Goal: Transaction & Acquisition: Purchase product/service

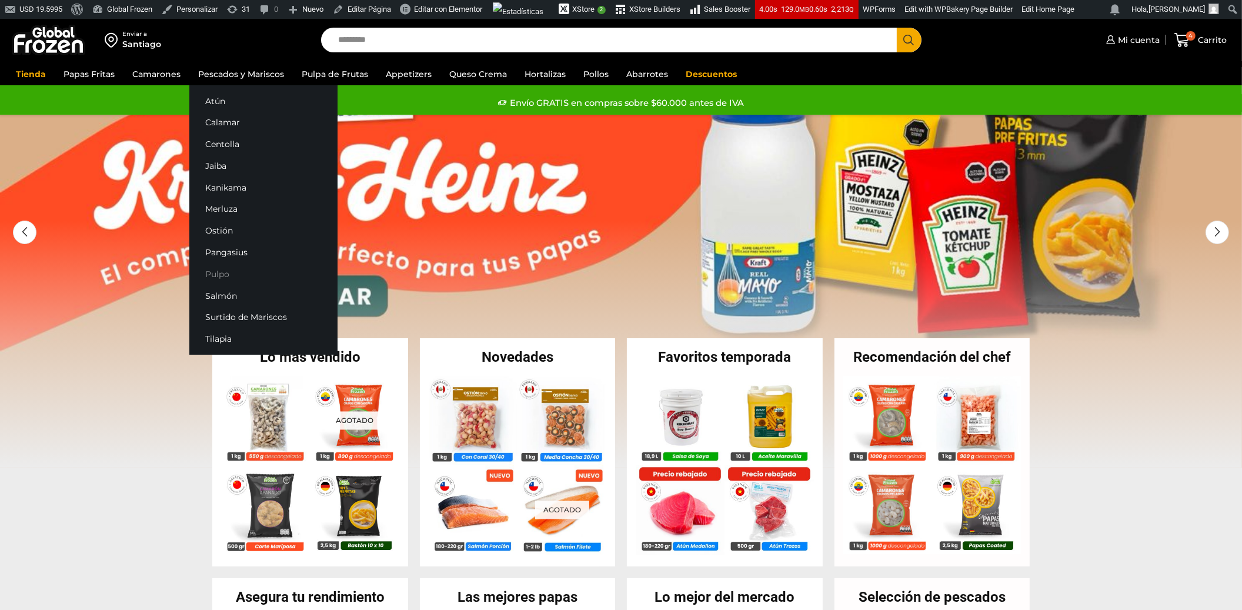
click at [213, 270] on link "Pulpo" at bounding box center [263, 274] width 148 height 22
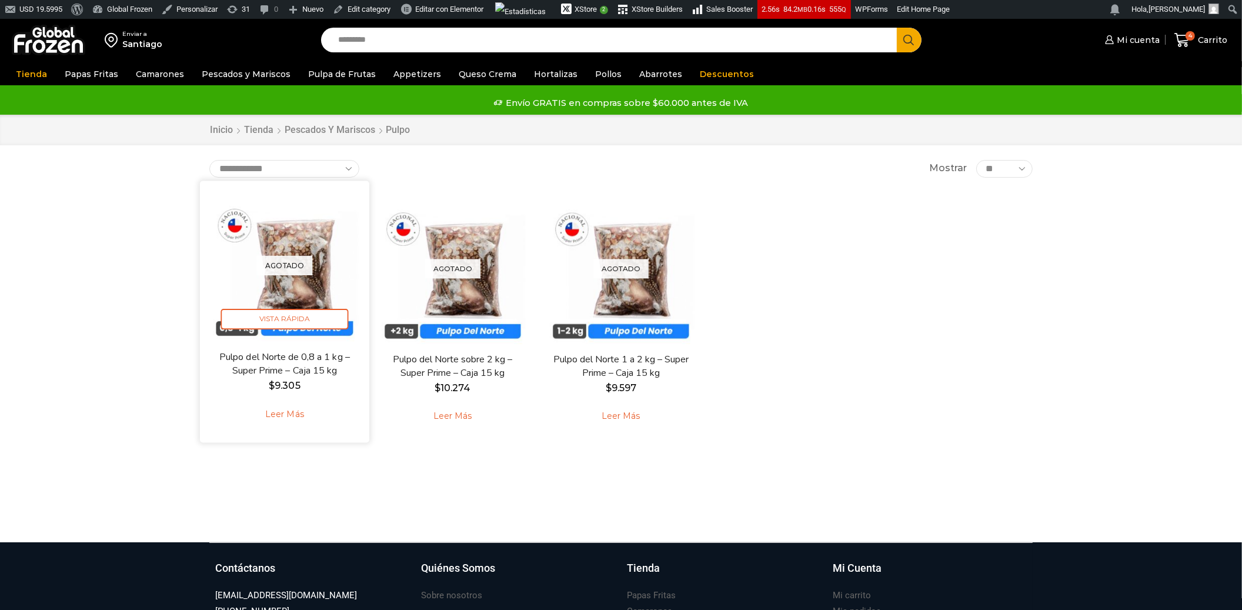
click at [294, 412] on link "Leer más" at bounding box center [284, 414] width 75 height 25
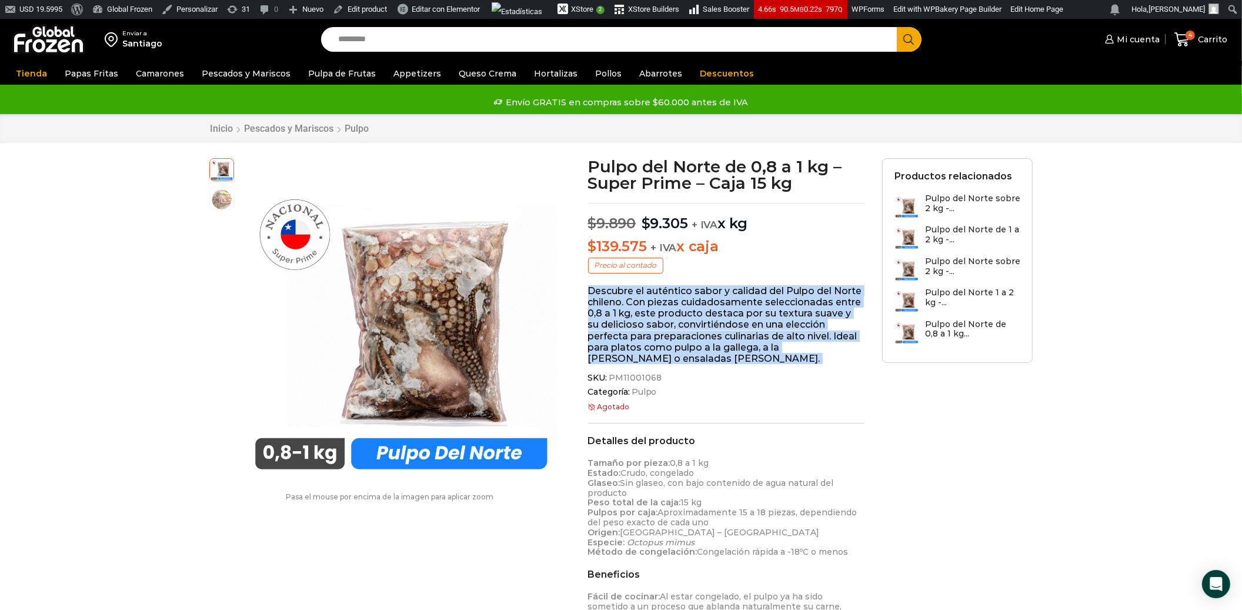
drag, startPoint x: 590, startPoint y: 290, endPoint x: 647, endPoint y: 367, distance: 95.8
click at [647, 367] on div "Pulpo del Norte de 0,8 a 1 kg – Super Prime – Caja 15 kg $ 9.890 Original price…" at bounding box center [726, 506] width 295 height 696
copy div "Descubre el auténtico sabor y calidad del Pulpo del Norte chileno. Con piezas c…"
